Goal: Task Accomplishment & Management: Manage account settings

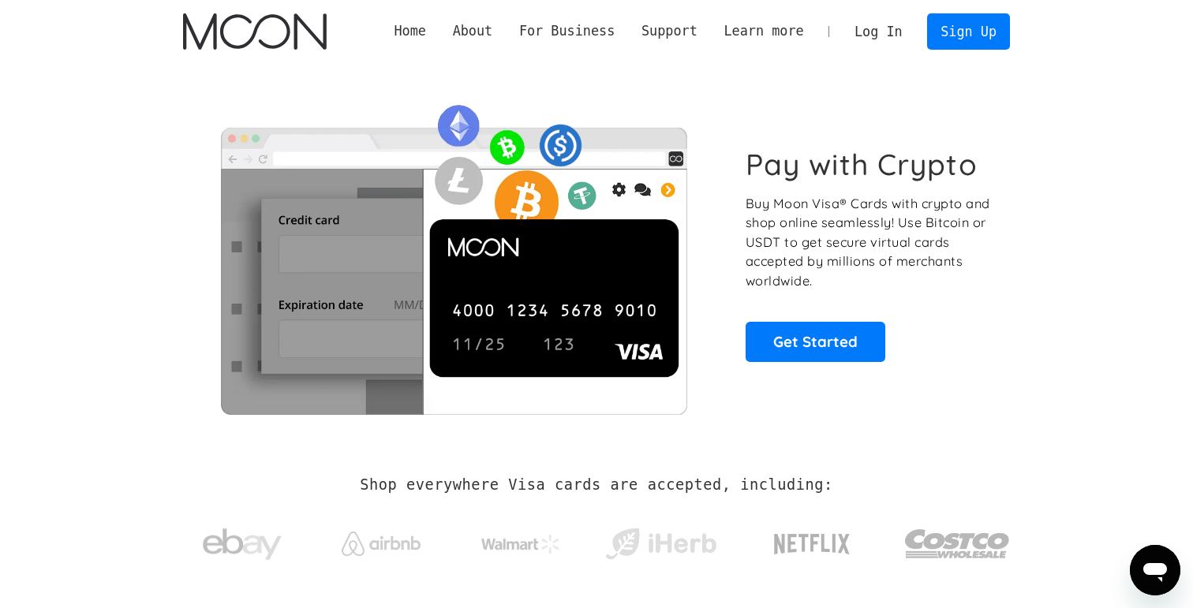
click at [863, 33] on link "Log In" at bounding box center [878, 31] width 74 height 35
